Goal: Book appointment/travel/reservation

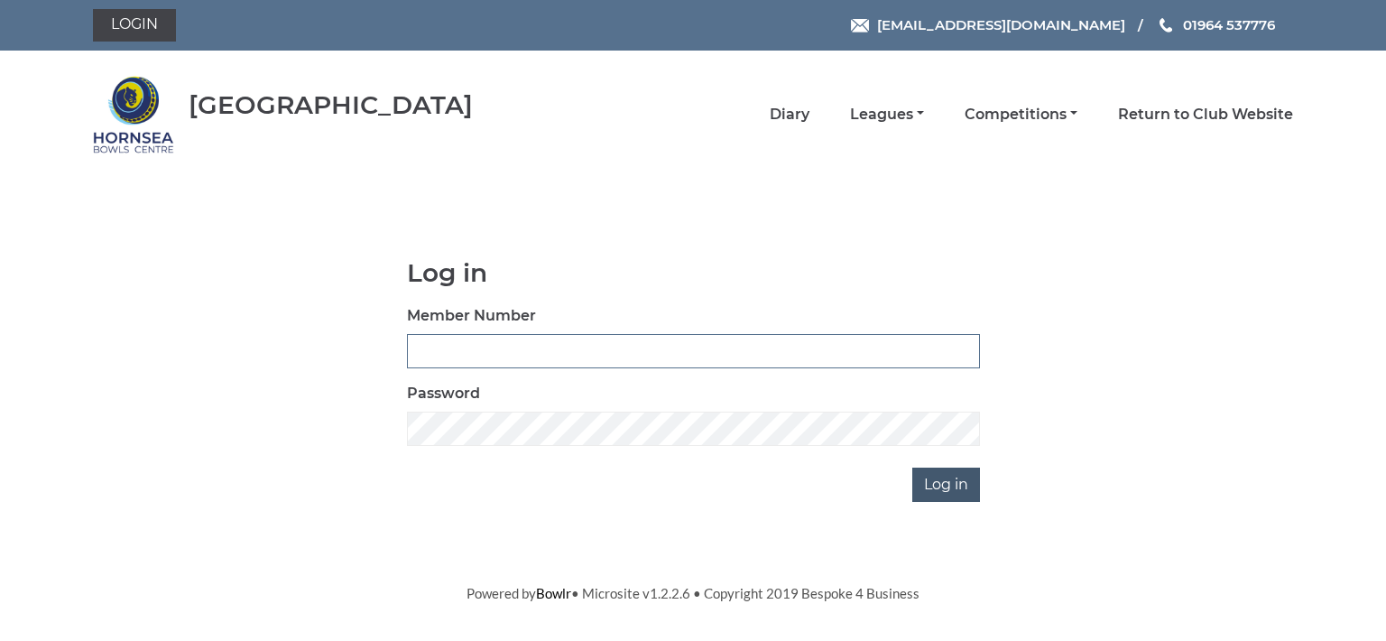
type input "0713"
click at [939, 484] on input "Log in" at bounding box center [946, 484] width 68 height 34
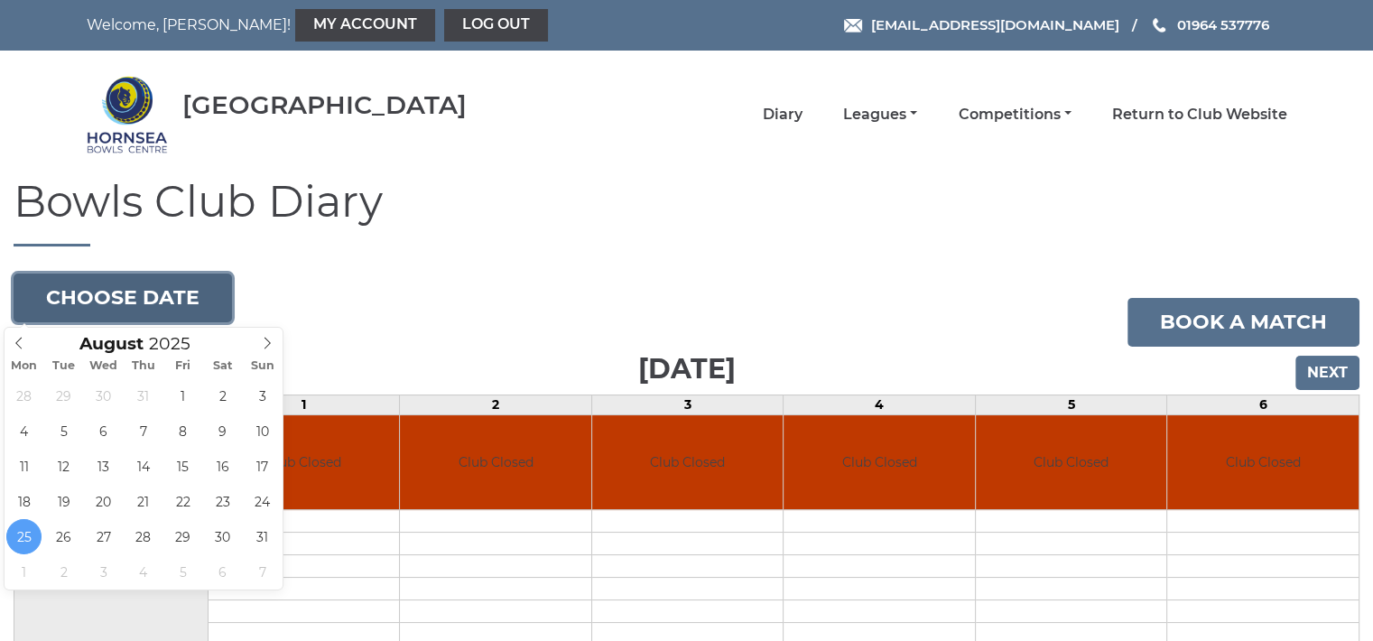
click at [186, 304] on button "Choose date" at bounding box center [123, 297] width 218 height 49
type input "[DATE]"
click at [131, 290] on button "Choose date" at bounding box center [123, 297] width 218 height 49
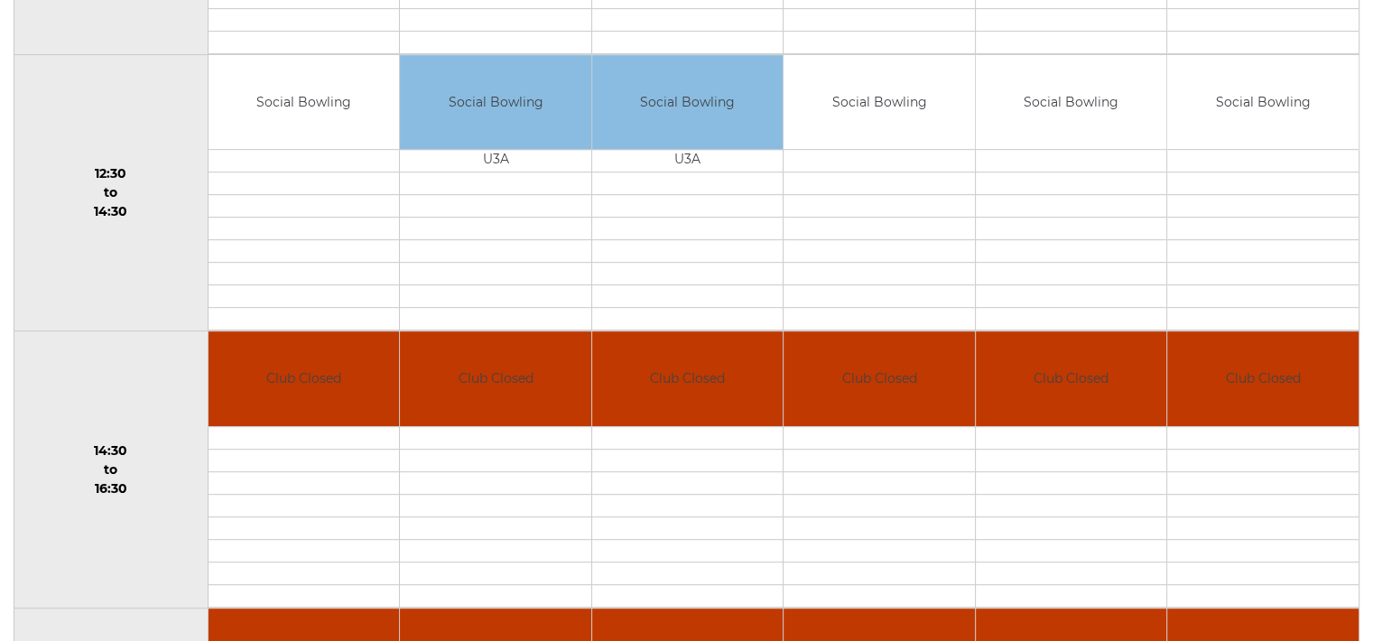
scroll to position [914, 0]
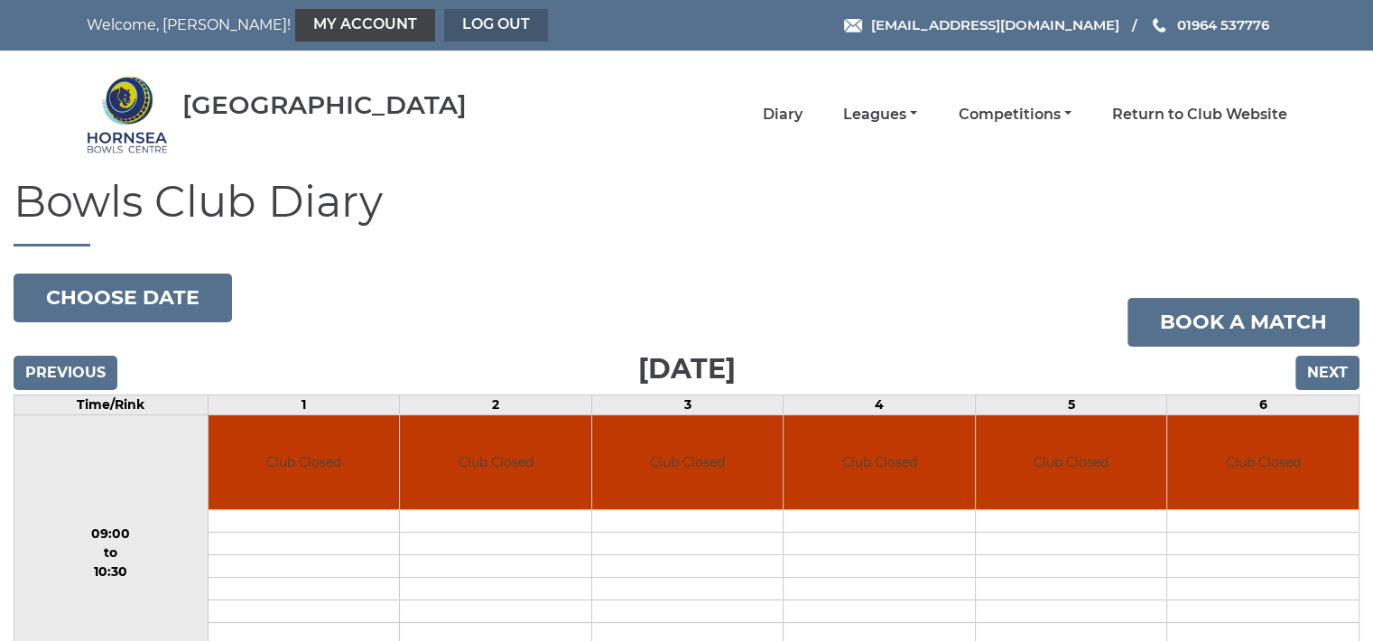
click at [444, 30] on link "Log out" at bounding box center [496, 25] width 104 height 32
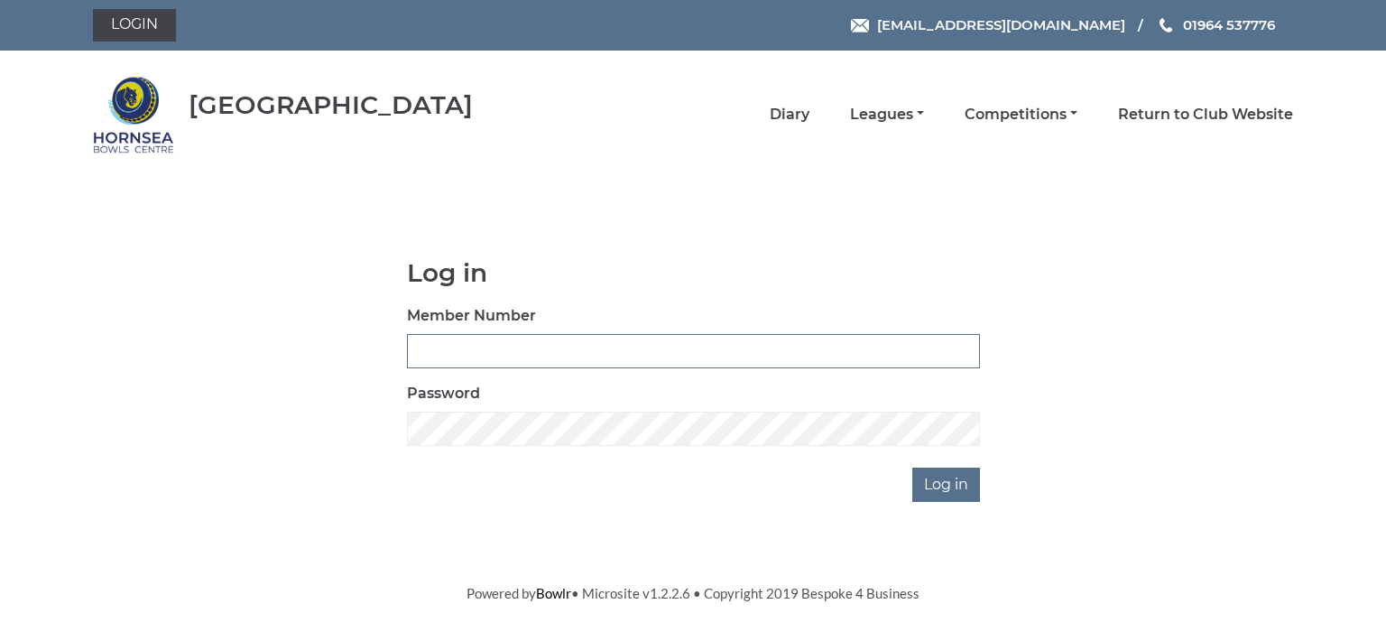
type input "0713"
click at [410, 30] on div "Login" at bounding box center [335, 25] width 512 height 32
